Goal: Transaction & Acquisition: Book appointment/travel/reservation

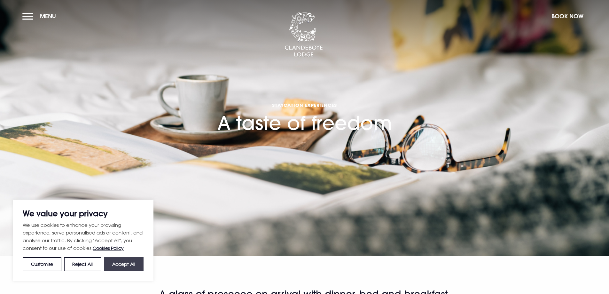
click at [129, 268] on button "Accept All" at bounding box center [124, 264] width 40 height 14
checkbox input "true"
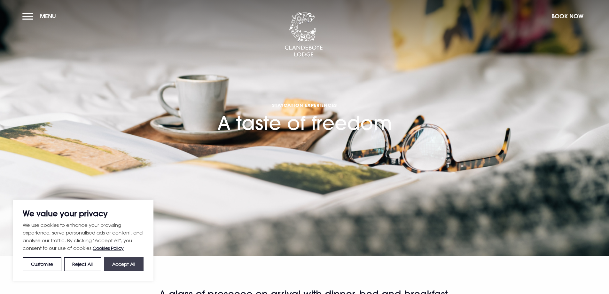
checkbox input "true"
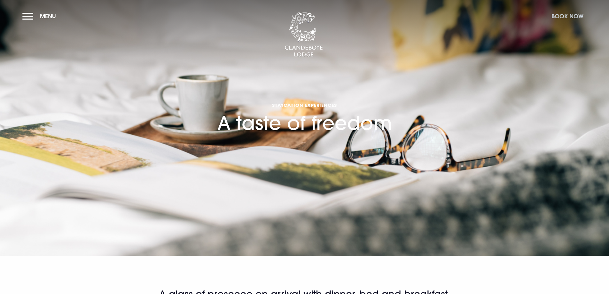
click at [563, 18] on button "Book Now" at bounding box center [567, 16] width 38 height 14
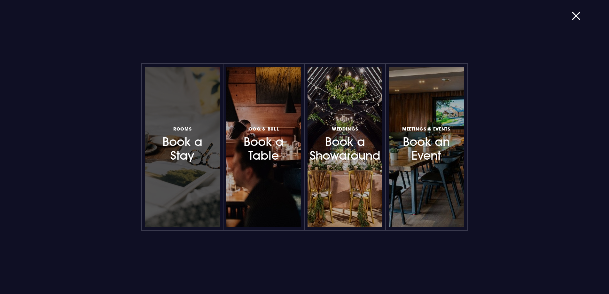
click at [202, 145] on h3 "Rooms Book a Stay" at bounding box center [183, 144] width 56 height 38
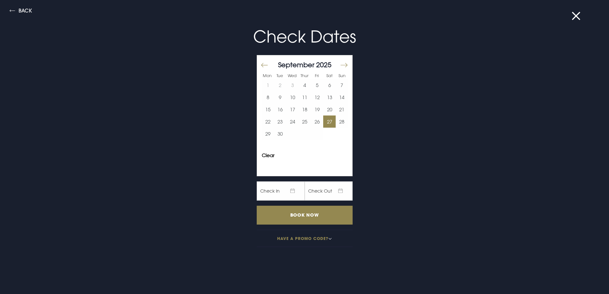
click at [326, 123] on button "27" at bounding box center [329, 121] width 12 height 12
click at [310, 214] on input "Book Now" at bounding box center [305, 214] width 96 height 19
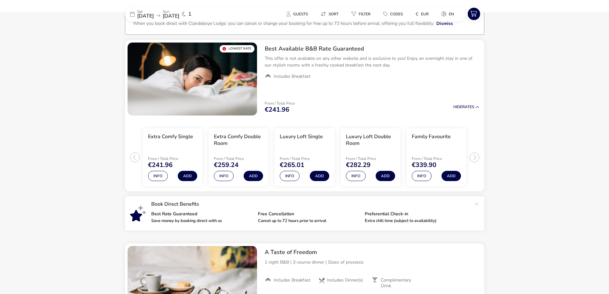
scroll to position [46, 0]
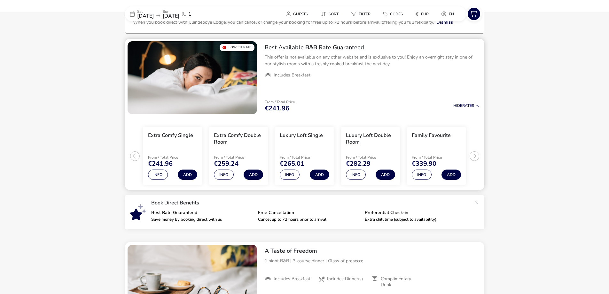
click at [474, 155] on ul "Extra Comfy Single From / Total Price €241.96 Info Add Extra Comfy Double Room …" at bounding box center [304, 153] width 359 height 73
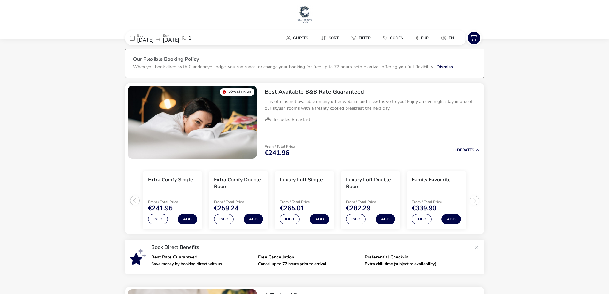
scroll to position [0, 0]
